Goal: Task Accomplishment & Management: Use online tool/utility

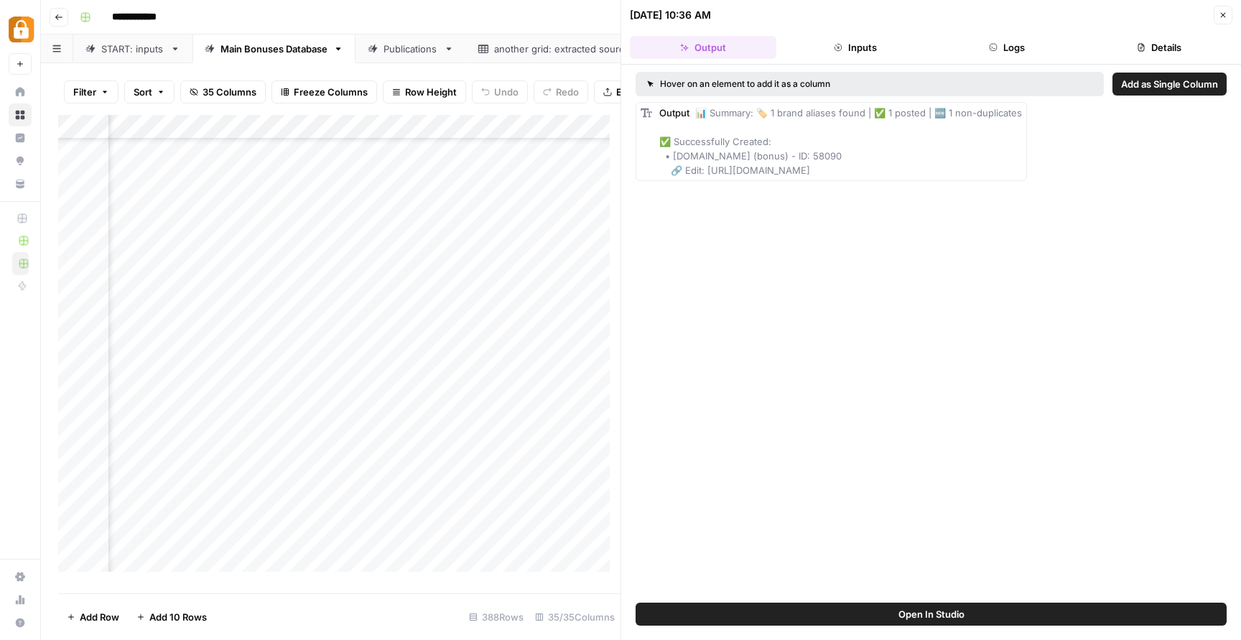
scroll to position [8281, 3882]
click at [140, 40] on link "START: inputs" at bounding box center [132, 48] width 119 height 29
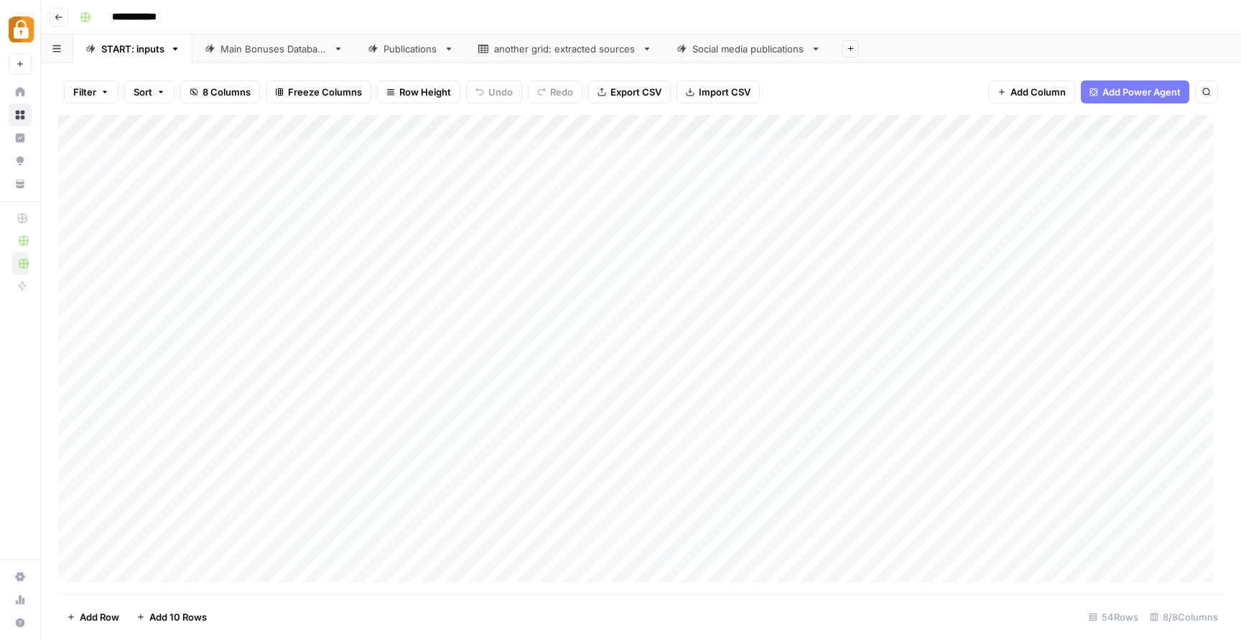
scroll to position [898, 0]
click at [160, 571] on div "Add Column" at bounding box center [641, 354] width 1166 height 478
click at [229, 532] on div "Add Column" at bounding box center [641, 354] width 1166 height 478
type input "Telegram"
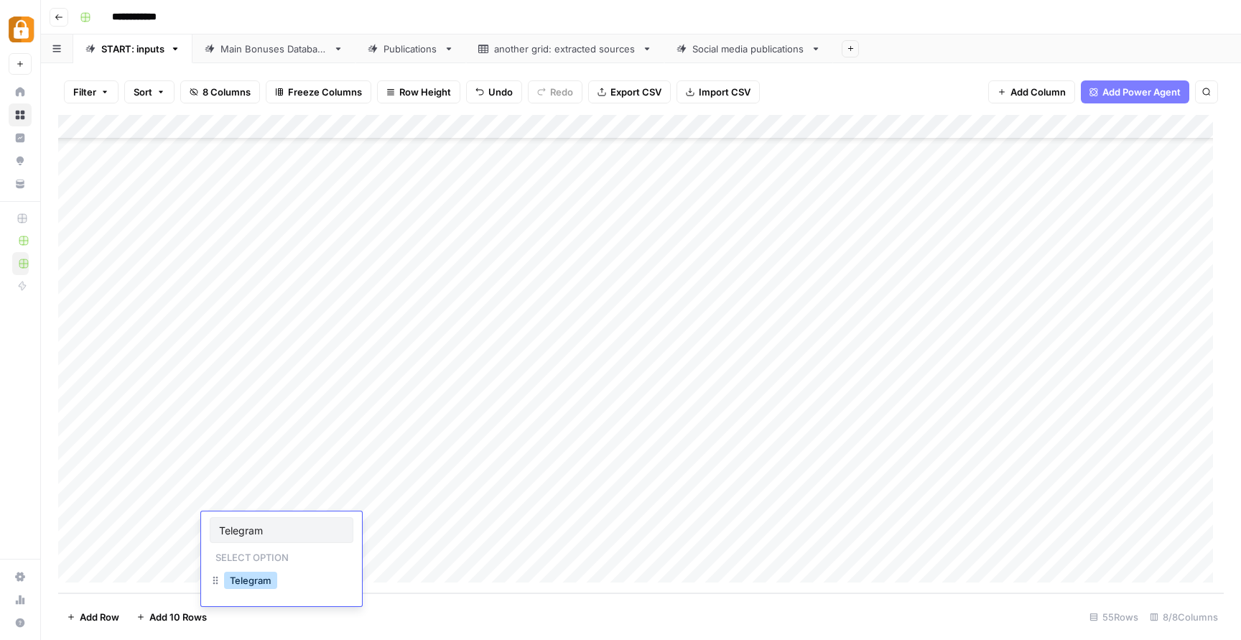
click at [243, 585] on button "Telegram" at bounding box center [250, 580] width 53 height 17
click at [491, 525] on div "Add Column" at bounding box center [641, 354] width 1166 height 478
type textarea "*"
type textarea "**********"
click at [615, 385] on div "Add Column" at bounding box center [641, 354] width 1166 height 478
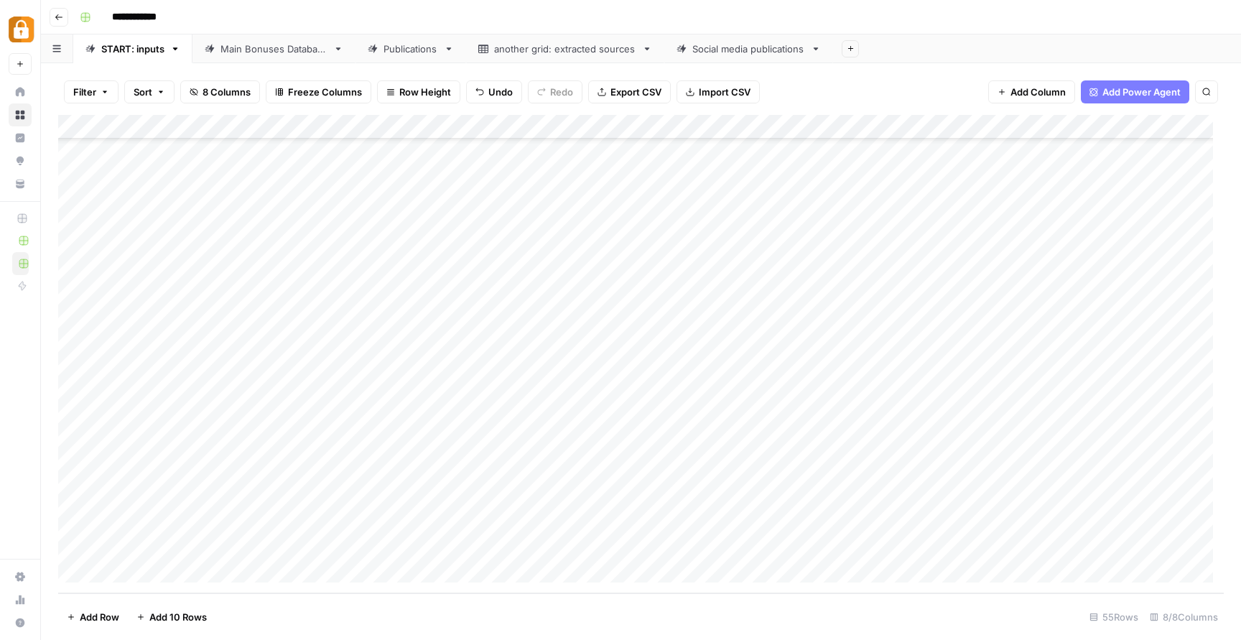
drag, startPoint x: 542, startPoint y: 521, endPoint x: 205, endPoint y: 531, distance: 336.3
click at [205, 531] on div "Add Column" at bounding box center [641, 354] width 1166 height 478
drag, startPoint x: 594, startPoint y: 536, endPoint x: 594, endPoint y: 548, distance: 12.2
click at [594, 548] on div "Add Column" at bounding box center [641, 354] width 1166 height 478
click at [567, 522] on div "Add Column" at bounding box center [641, 354] width 1166 height 478
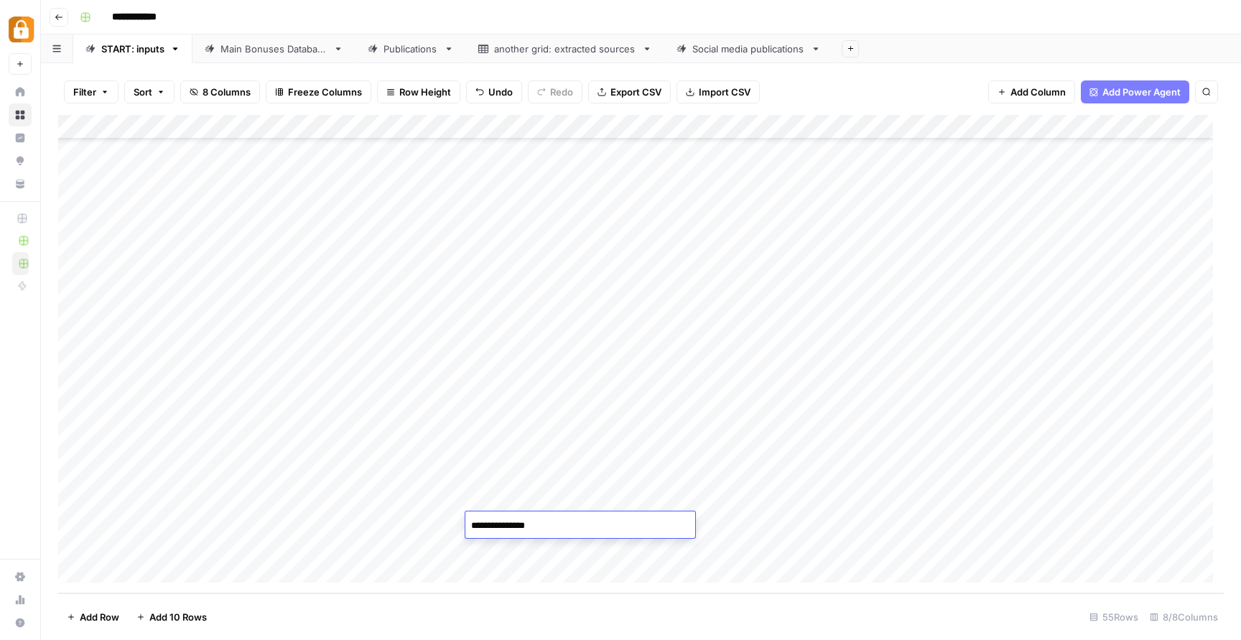
click at [567, 522] on textarea "**********" at bounding box center [580, 526] width 230 height 20
drag, startPoint x: 567, startPoint y: 522, endPoint x: 501, endPoint y: 524, distance: 66.1
click at [501, 525] on textarea "**********" at bounding box center [580, 526] width 230 height 20
click at [291, 528] on div "Add Column" at bounding box center [641, 354] width 1166 height 478
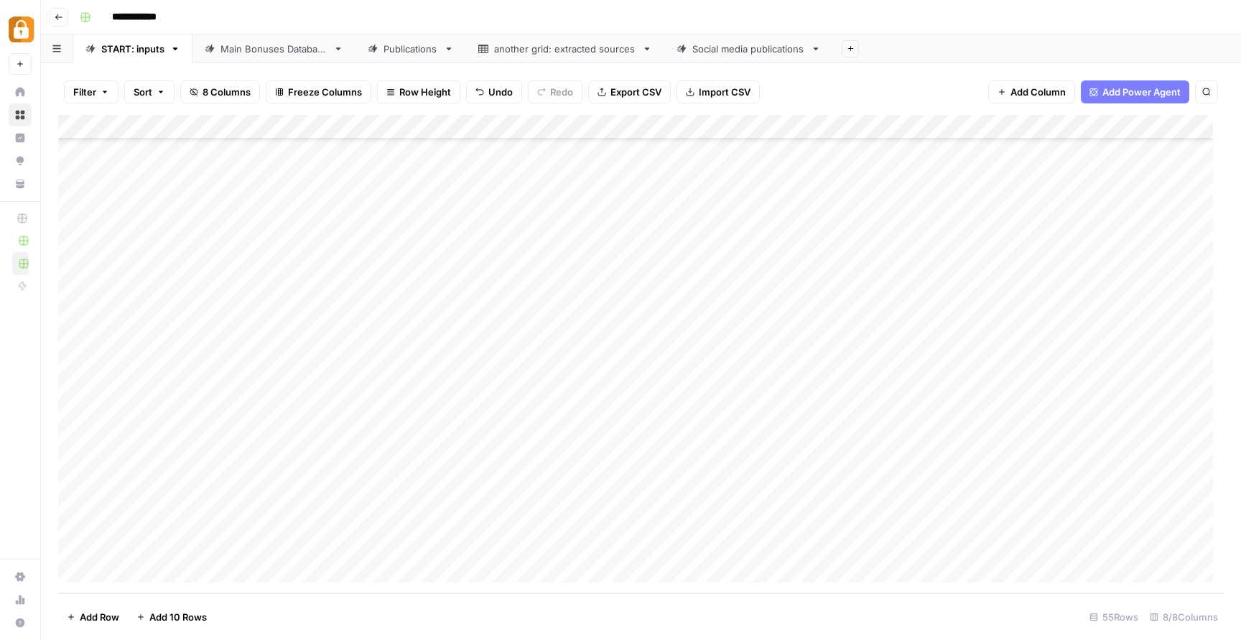
click at [832, 488] on div "Add Column" at bounding box center [641, 354] width 1166 height 478
click at [700, 547] on div "Add Column" at bounding box center [641, 354] width 1166 height 478
click at [676, 548] on div "Add Column" at bounding box center [641, 354] width 1166 height 478
click at [676, 548] on textarea "**********" at bounding box center [722, 550] width 254 height 20
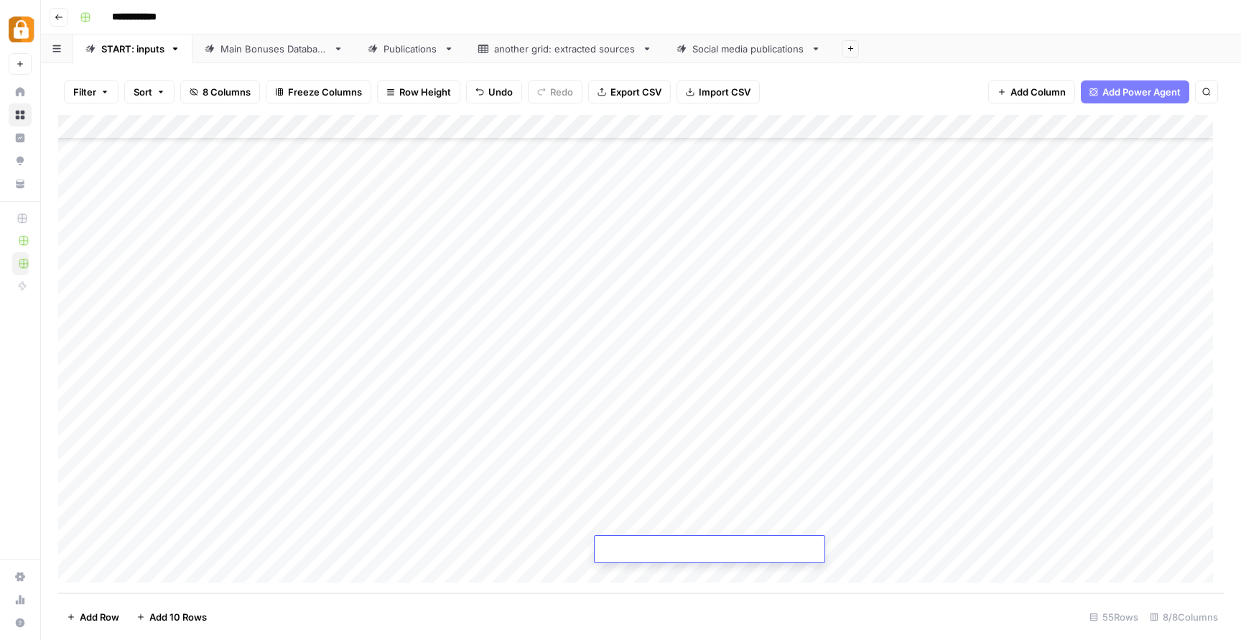
click at [873, 547] on div "Add Column" at bounding box center [641, 354] width 1166 height 478
click at [674, 541] on div "Add Column" at bounding box center [641, 354] width 1166 height 478
click at [781, 551] on div "Add Column" at bounding box center [641, 354] width 1166 height 478
click at [660, 546] on div "Add Column" at bounding box center [641, 354] width 1166 height 478
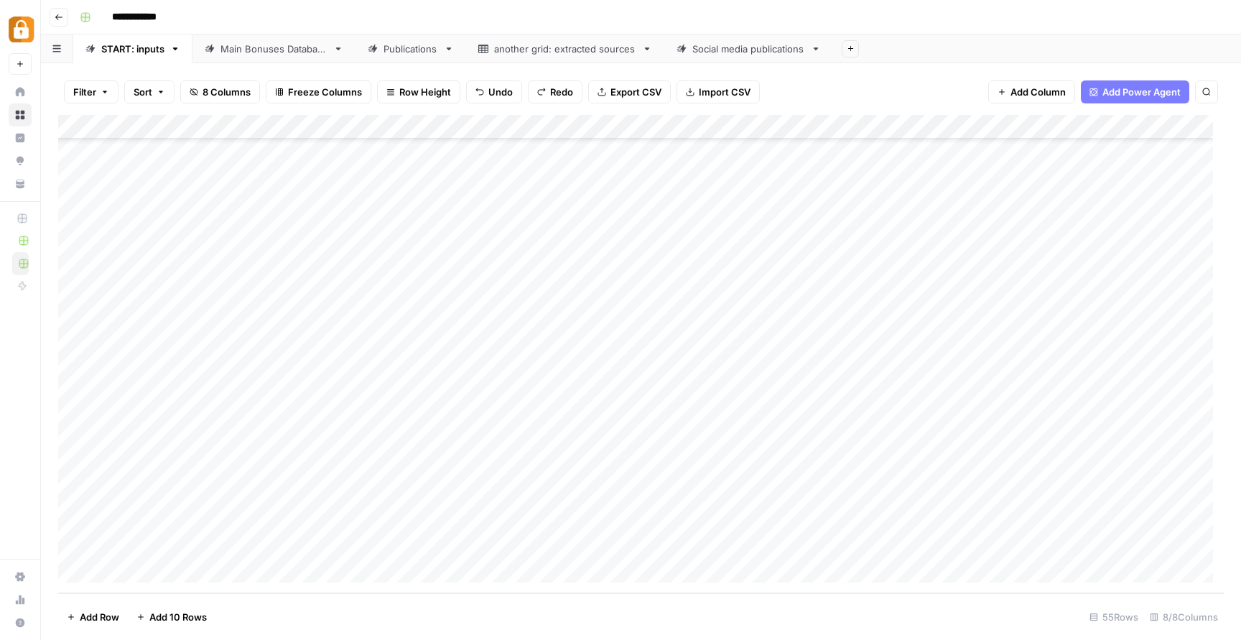
click at [660, 546] on div "Add Column" at bounding box center [641, 354] width 1166 height 478
type textarea "**********"
click at [938, 530] on div "Add Column" at bounding box center [641, 354] width 1166 height 478
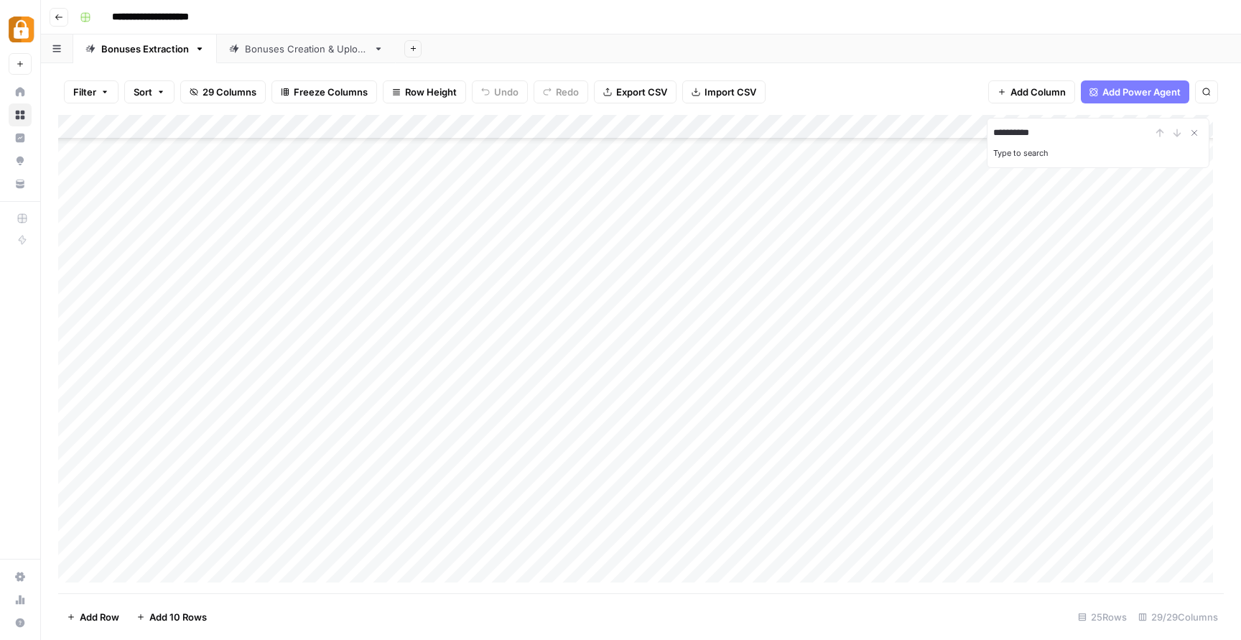
scroll to position [190, 0]
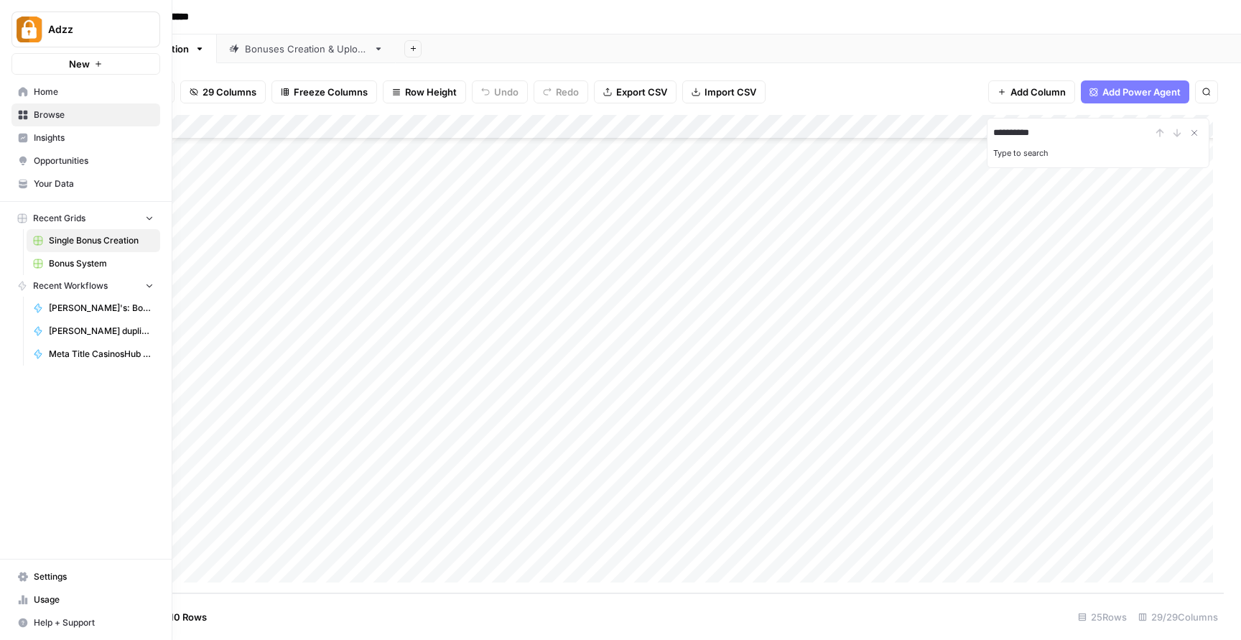
click at [103, 259] on span "Bonus System" at bounding box center [101, 263] width 105 height 13
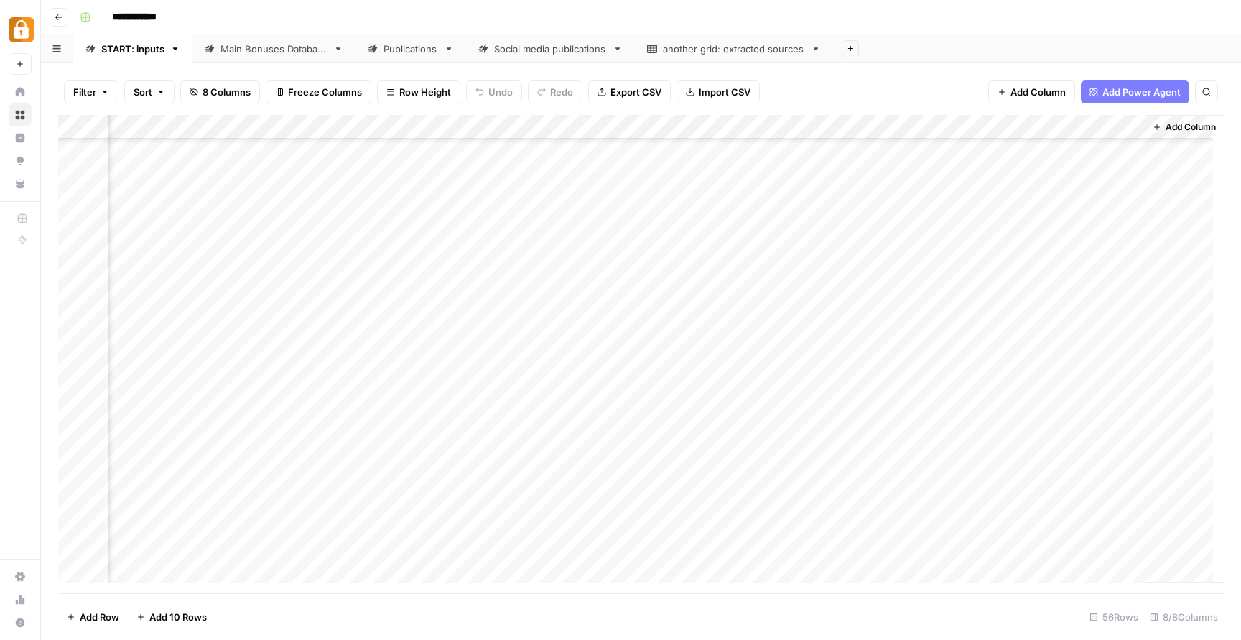
scroll to position [947, 0]
click at [416, 42] on div "Publications" at bounding box center [411, 49] width 55 height 14
click at [941, 491] on div "Add Column" at bounding box center [641, 354] width 1166 height 478
click at [845, 495] on div "Add Column" at bounding box center [641, 354] width 1166 height 478
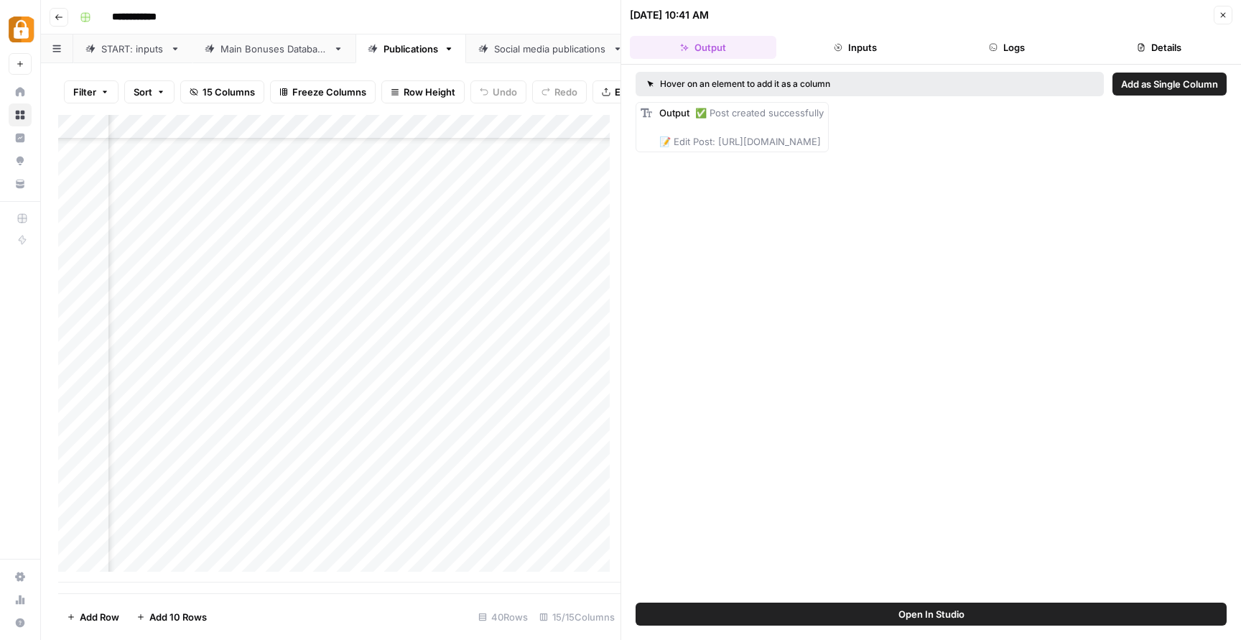
click at [448, 346] on div "Add Column" at bounding box center [339, 349] width 562 height 468
click at [126, 47] on div "START: inputs" at bounding box center [132, 49] width 63 height 14
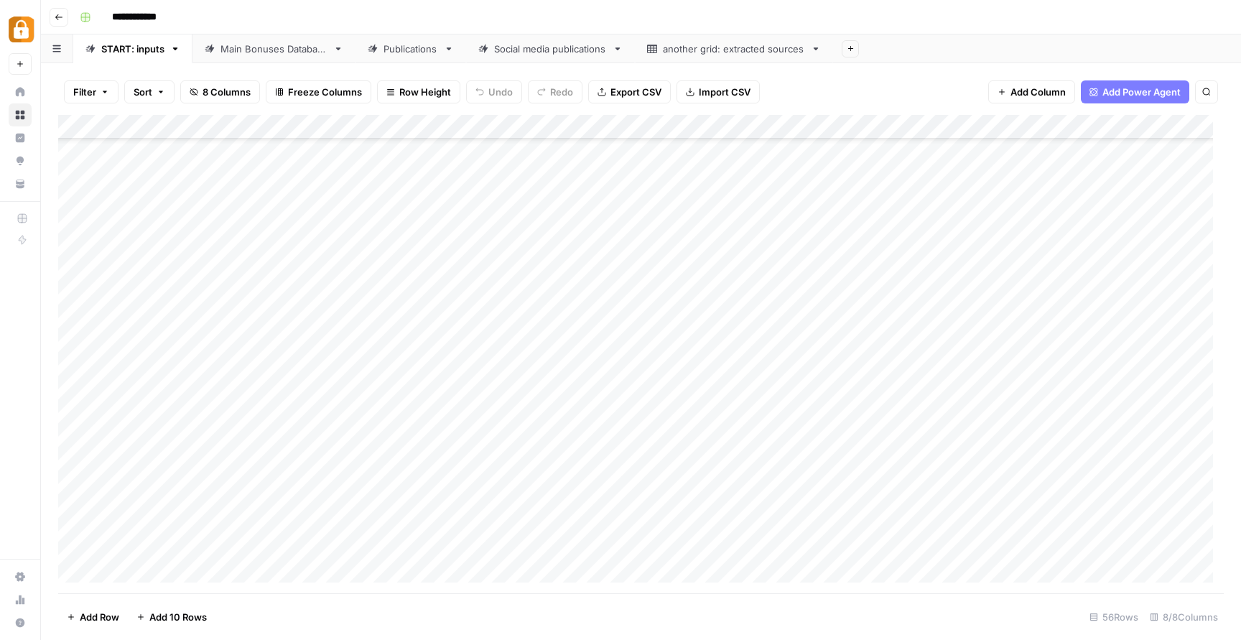
scroll to position [947, 0]
click at [269, 47] on div "Main Bonuses Database" at bounding box center [273, 49] width 107 height 14
click at [1208, 94] on icon "button" at bounding box center [1206, 91] width 7 height 7
type input "*********"
click at [1198, 131] on icon "Close Search" at bounding box center [1194, 132] width 11 height 11
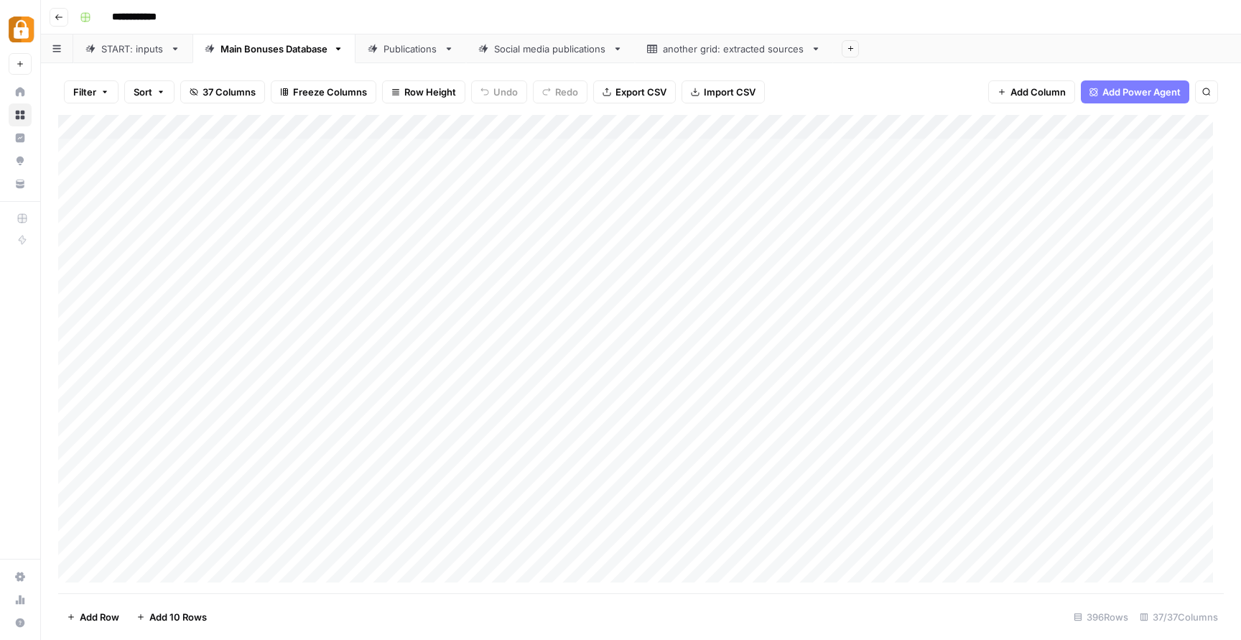
click at [139, 47] on div "START: inputs" at bounding box center [132, 49] width 63 height 14
click at [134, 567] on div "Add Column" at bounding box center [641, 354] width 1166 height 478
click at [241, 545] on div "Add Column" at bounding box center [641, 354] width 1166 height 478
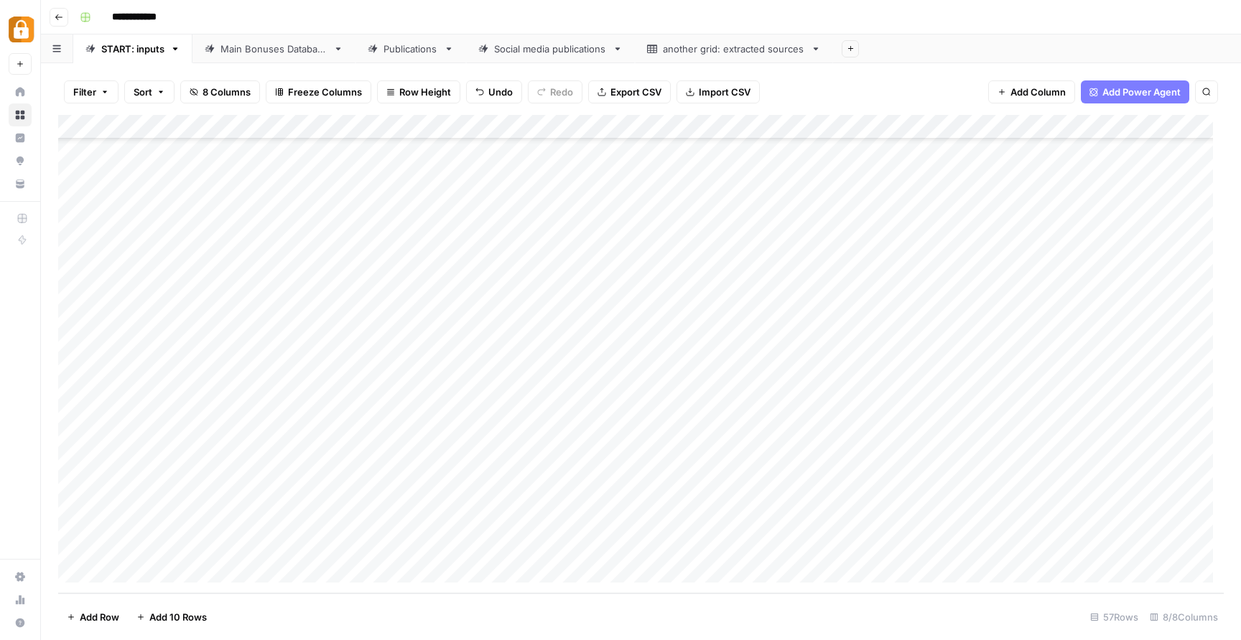
click at [319, 530] on div "Add Column" at bounding box center [641, 354] width 1166 height 478
click at [313, 549] on div "Add Column" at bounding box center [641, 354] width 1166 height 478
type input "Telegram"
click at [542, 557] on div "Add Column" at bounding box center [641, 354] width 1166 height 478
click at [284, 560] on div "Add Column" at bounding box center [641, 354] width 1166 height 478
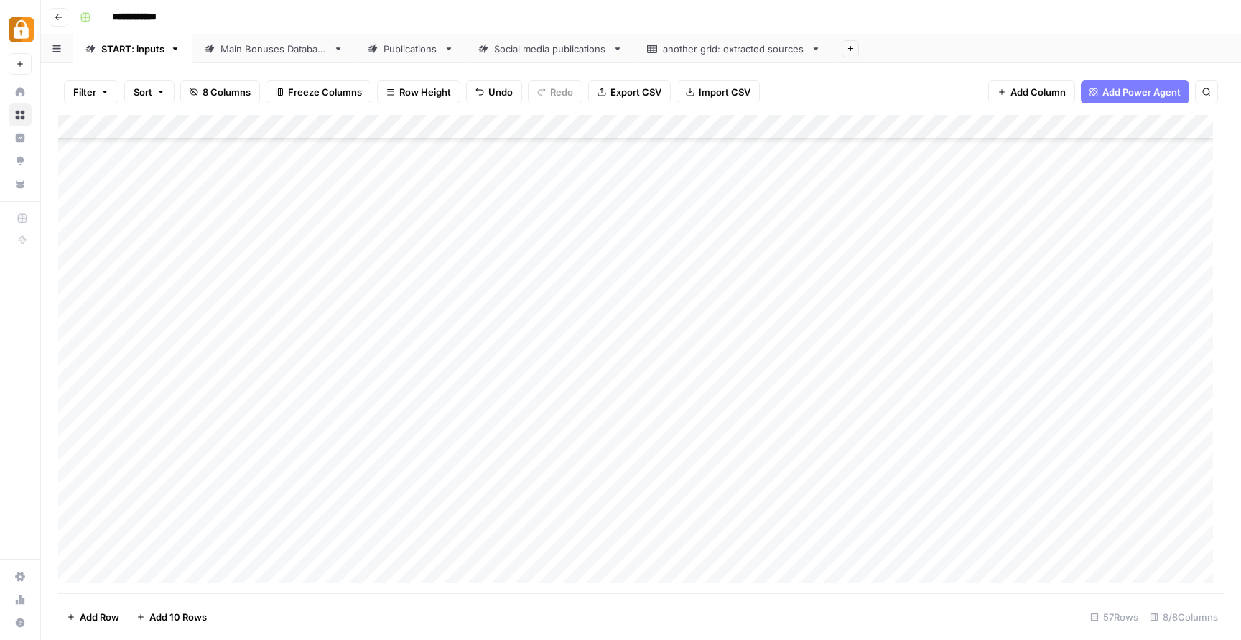
scroll to position [996, 0]
click at [291, 547] on div "Add Column" at bounding box center [641, 354] width 1166 height 478
click at [316, 528] on div "Add Column" at bounding box center [641, 354] width 1166 height 478
click at [276, 572] on div "Add Column" at bounding box center [641, 354] width 1166 height 478
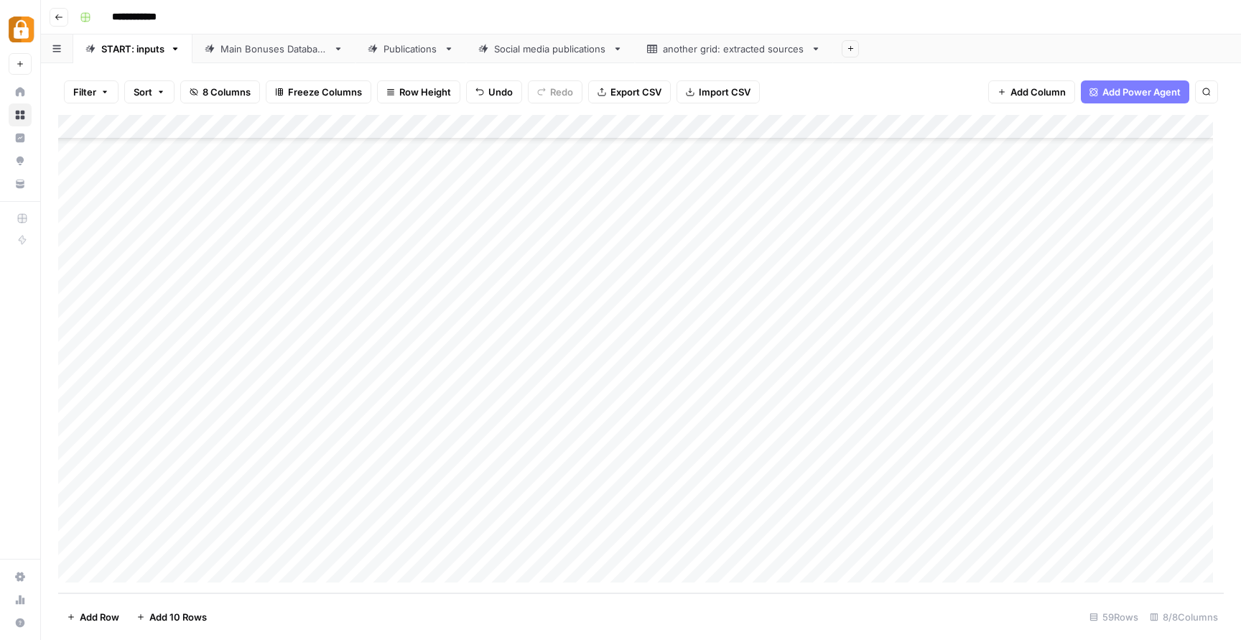
click at [238, 490] on div "Add Column" at bounding box center [641, 354] width 1166 height 478
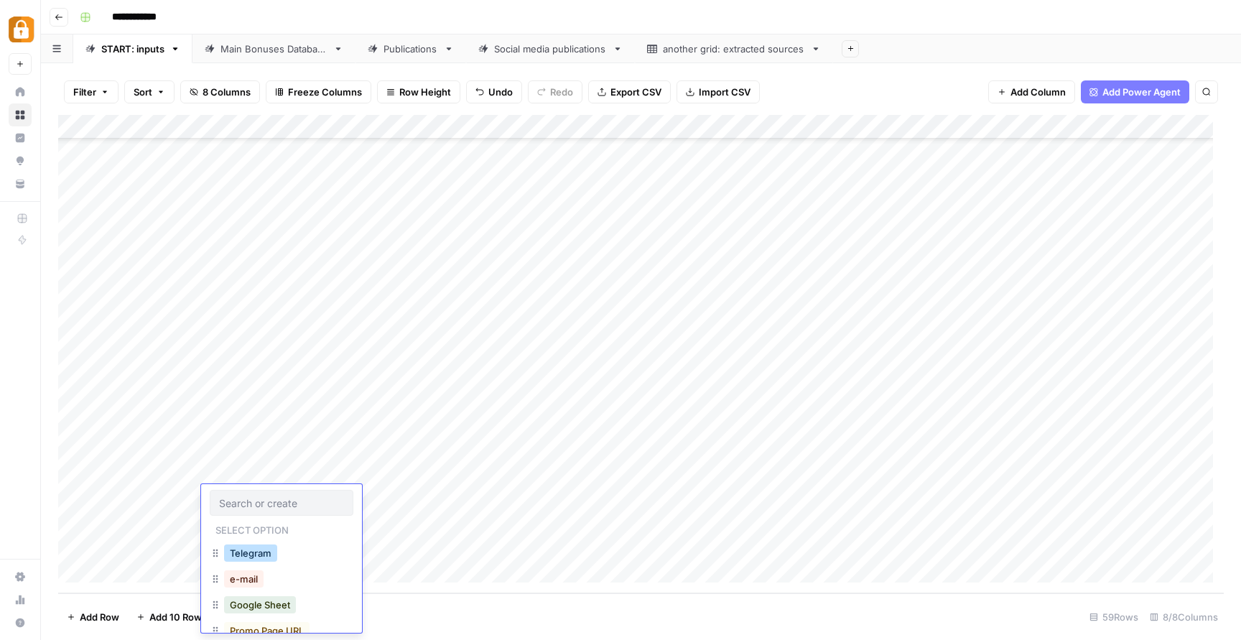
click at [254, 552] on button "Telegram" at bounding box center [250, 552] width 53 height 17
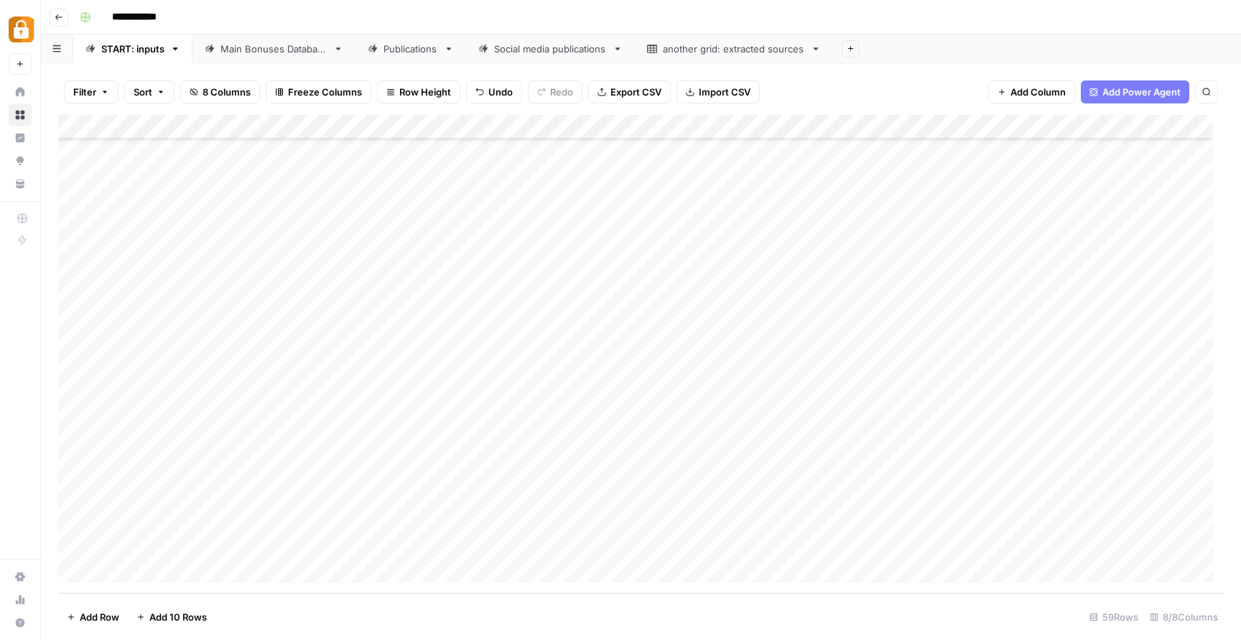
click at [524, 498] on div "Add Column" at bounding box center [641, 354] width 1166 height 478
click at [697, 385] on div "Add Column" at bounding box center [641, 354] width 1166 height 478
click at [501, 491] on div "Add Column" at bounding box center [641, 354] width 1166 height 478
type textarea "**********"
click at [748, 468] on div "Add Column" at bounding box center [641, 354] width 1166 height 478
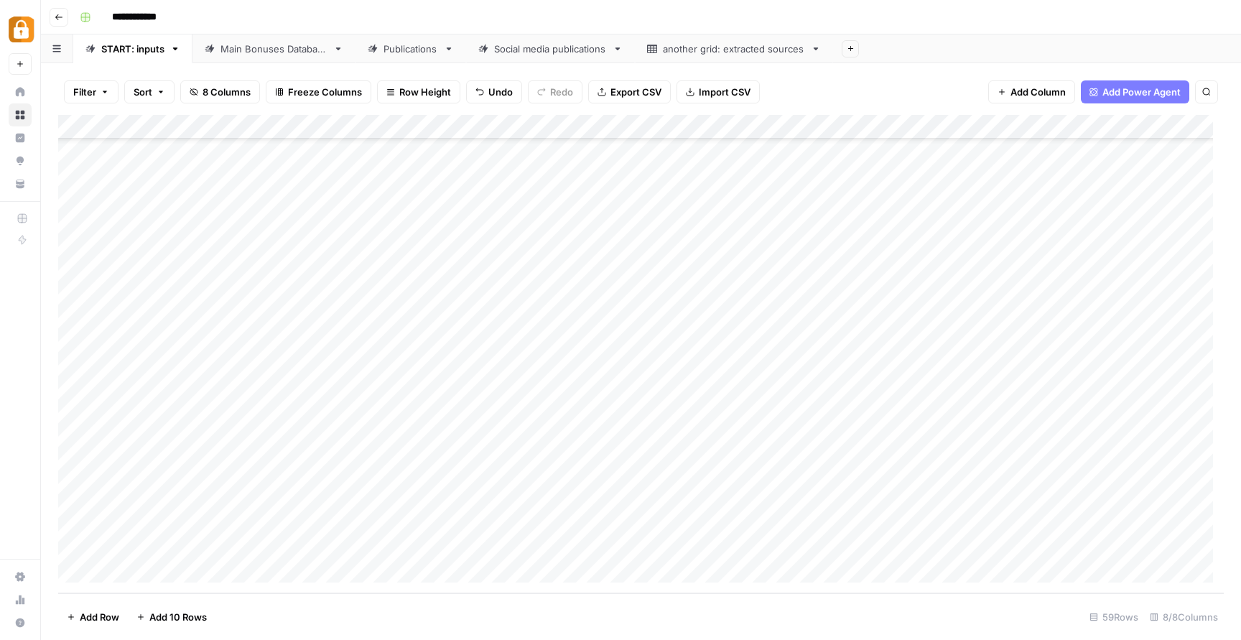
click at [664, 492] on div "Add Column" at bounding box center [641, 354] width 1166 height 478
click at [804, 493] on div "Add Column" at bounding box center [641, 354] width 1166 height 478
click at [878, 498] on div "Add Column" at bounding box center [641, 354] width 1166 height 478
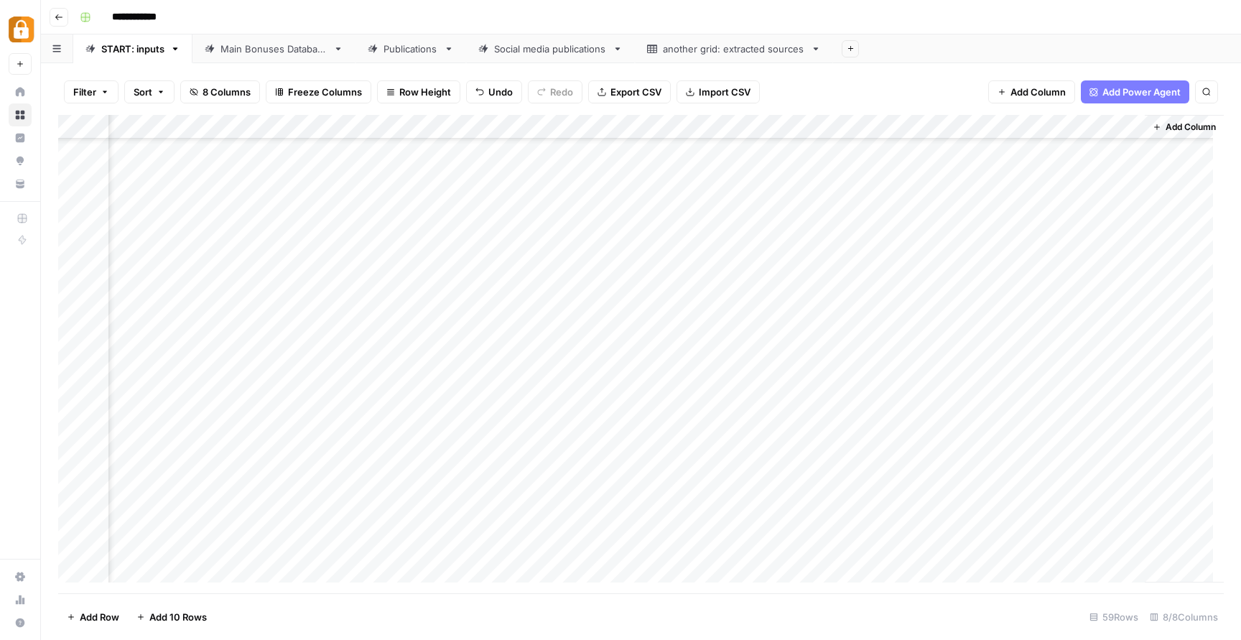
click at [271, 48] on div "Main Bonuses Database" at bounding box center [273, 49] width 107 height 14
click at [130, 52] on div "START: inputs" at bounding box center [132, 49] width 63 height 14
click at [287, 47] on div "Main Bonuses Database" at bounding box center [273, 49] width 107 height 14
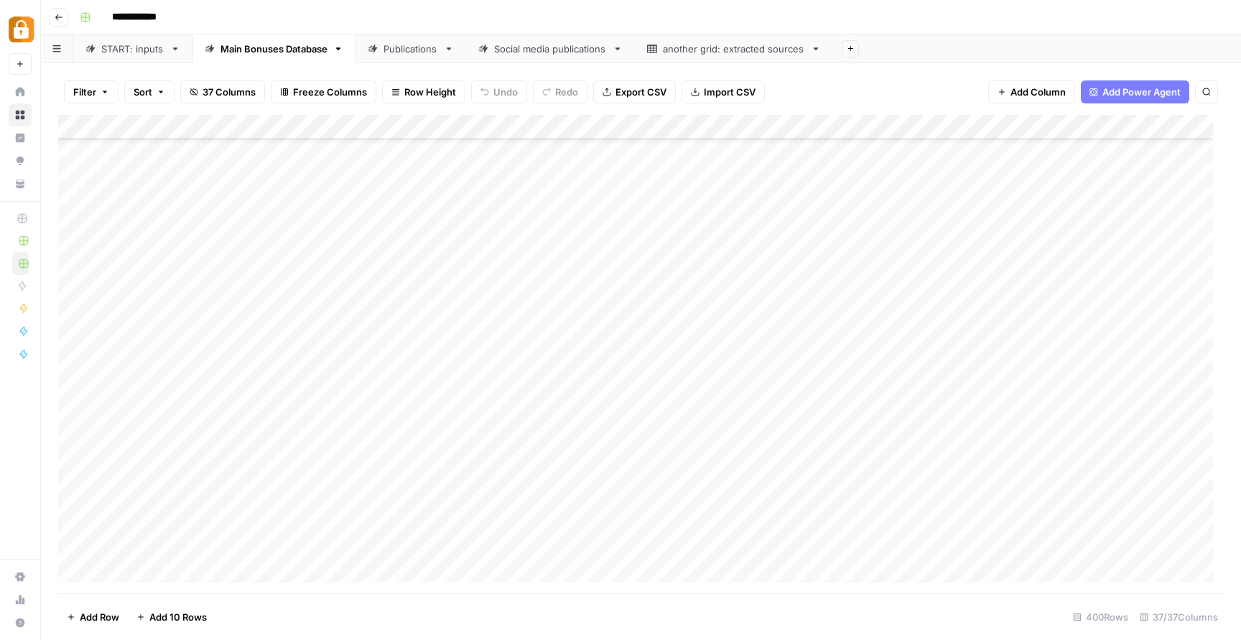
scroll to position [9347, 0]
click at [135, 48] on div "START: inputs" at bounding box center [132, 49] width 63 height 14
click at [871, 497] on div "Add Column" at bounding box center [641, 354] width 1166 height 478
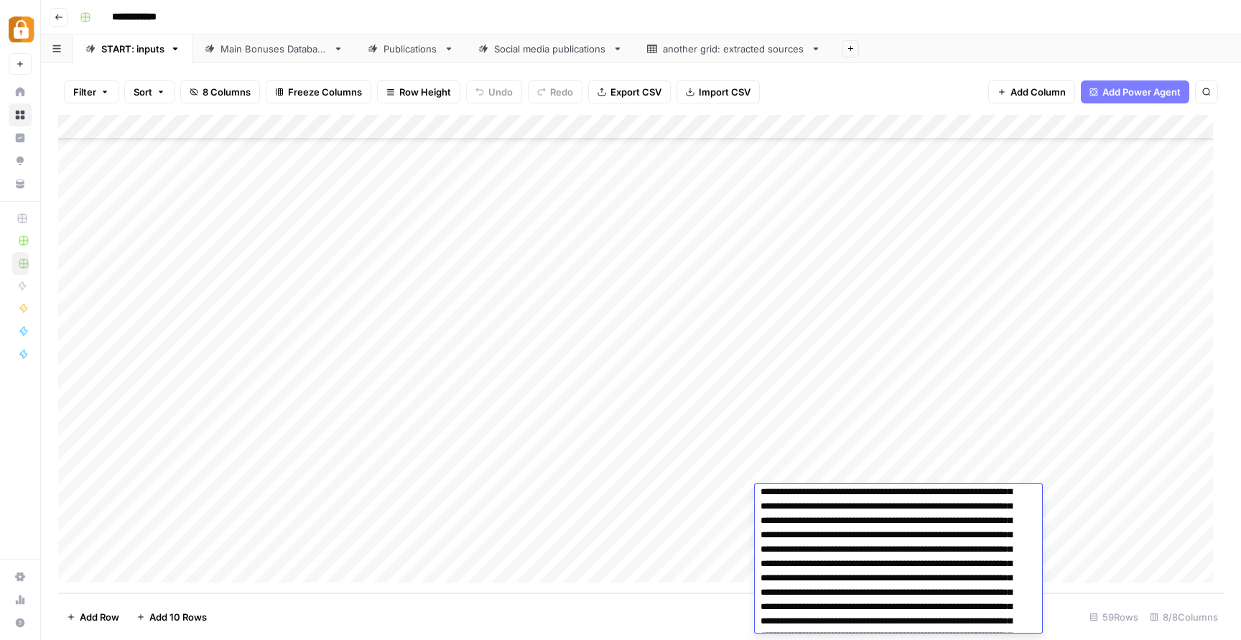
scroll to position [237, 0]
click at [847, 455] on div "Add Column" at bounding box center [641, 354] width 1166 height 478
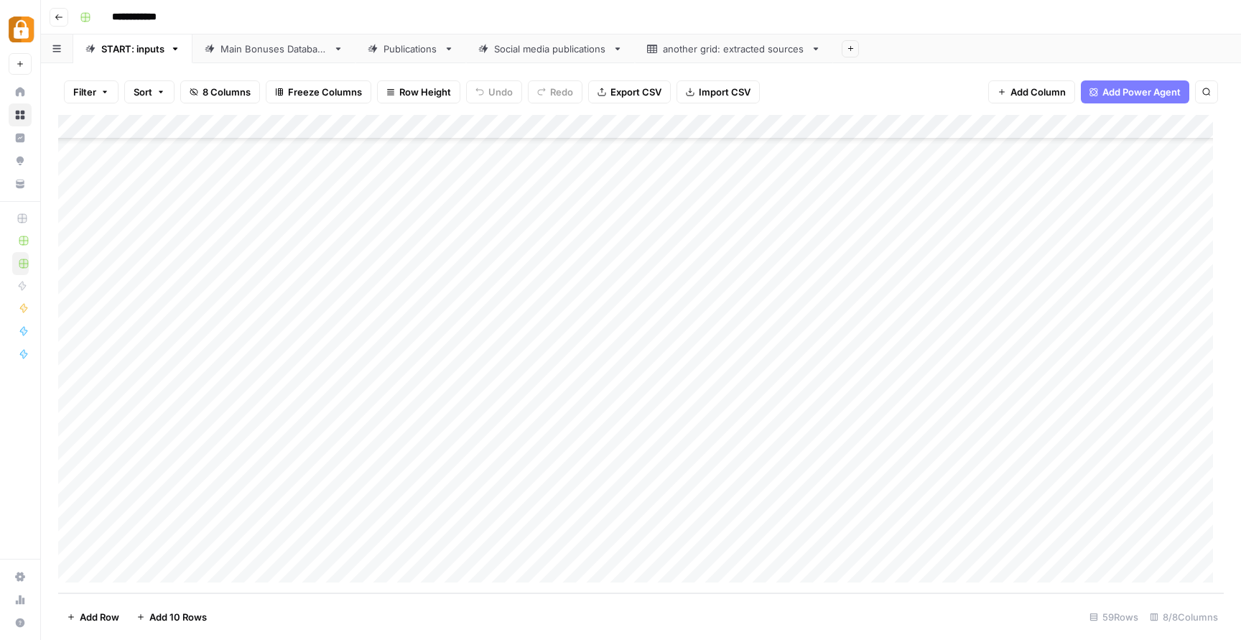
click at [273, 47] on div "Main Bonuses Database" at bounding box center [273, 49] width 107 height 14
click at [131, 50] on div "START: inputs" at bounding box center [132, 49] width 63 height 14
click at [814, 497] on div "Add Column" at bounding box center [641, 354] width 1166 height 478
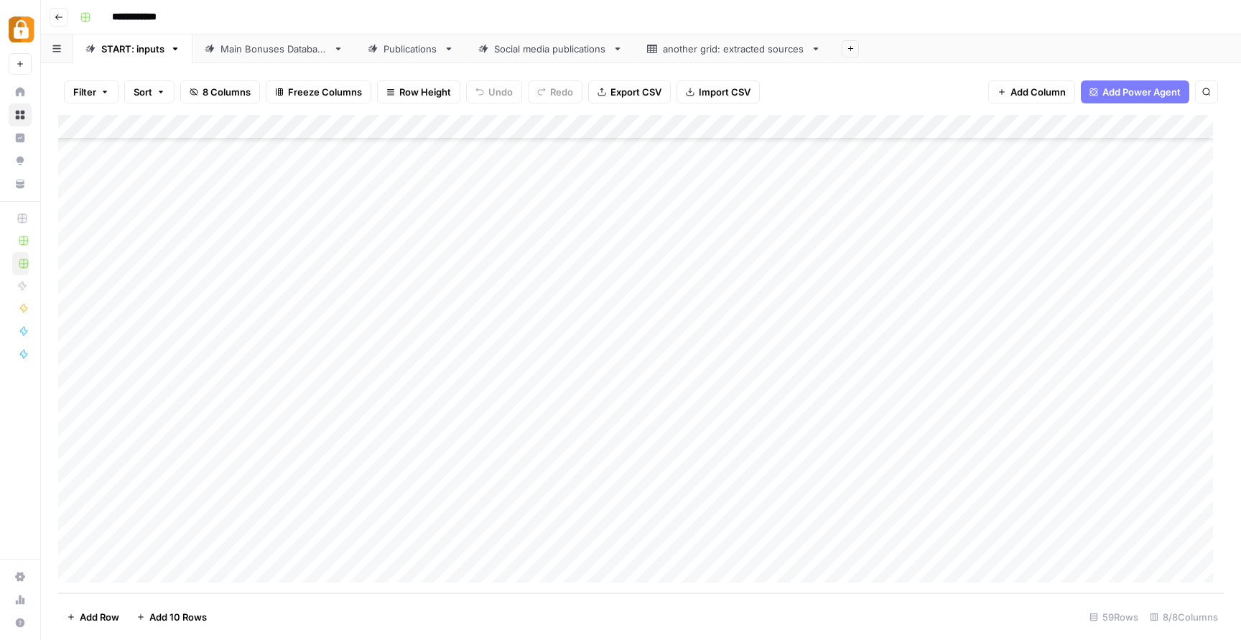
click at [814, 497] on div "Add Column" at bounding box center [641, 354] width 1166 height 478
click at [515, 545] on div "Add Column" at bounding box center [641, 354] width 1166 height 478
click at [268, 56] on link "Main Bonuses Database" at bounding box center [273, 48] width 163 height 29
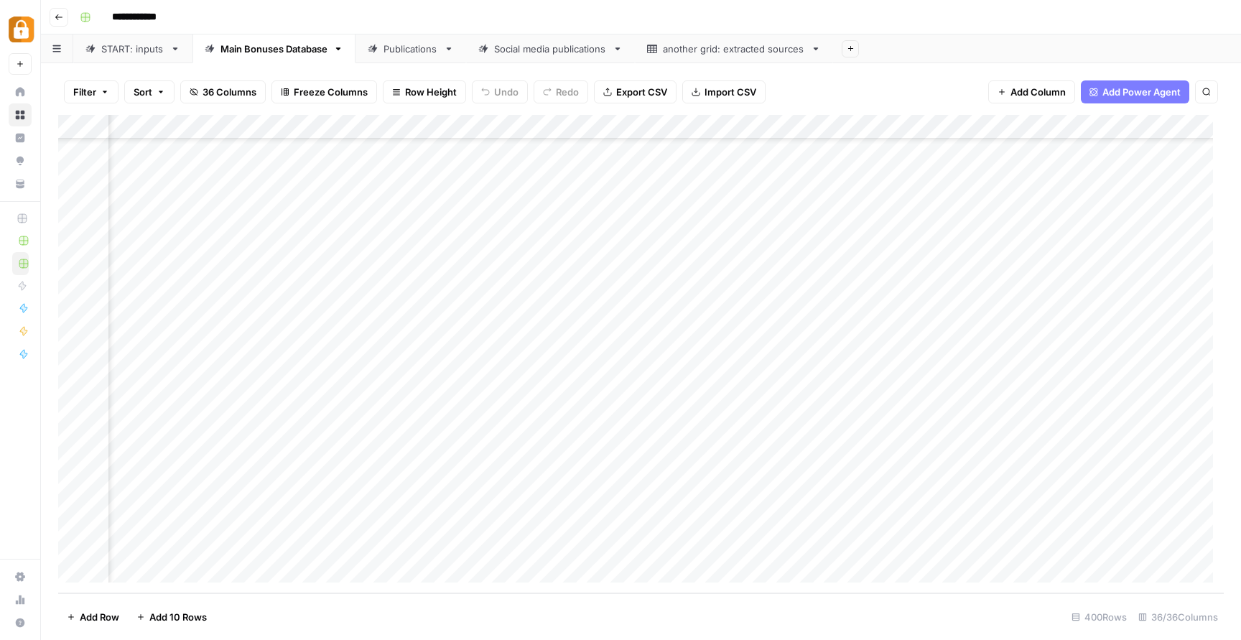
click at [419, 49] on div "Publications" at bounding box center [411, 49] width 55 height 14
drag, startPoint x: 282, startPoint y: 580, endPoint x: 294, endPoint y: 580, distance: 12.9
click at [294, 580] on div "Add Column" at bounding box center [641, 354] width 1166 height 478
